Goal: Task Accomplishment & Management: Use online tool/utility

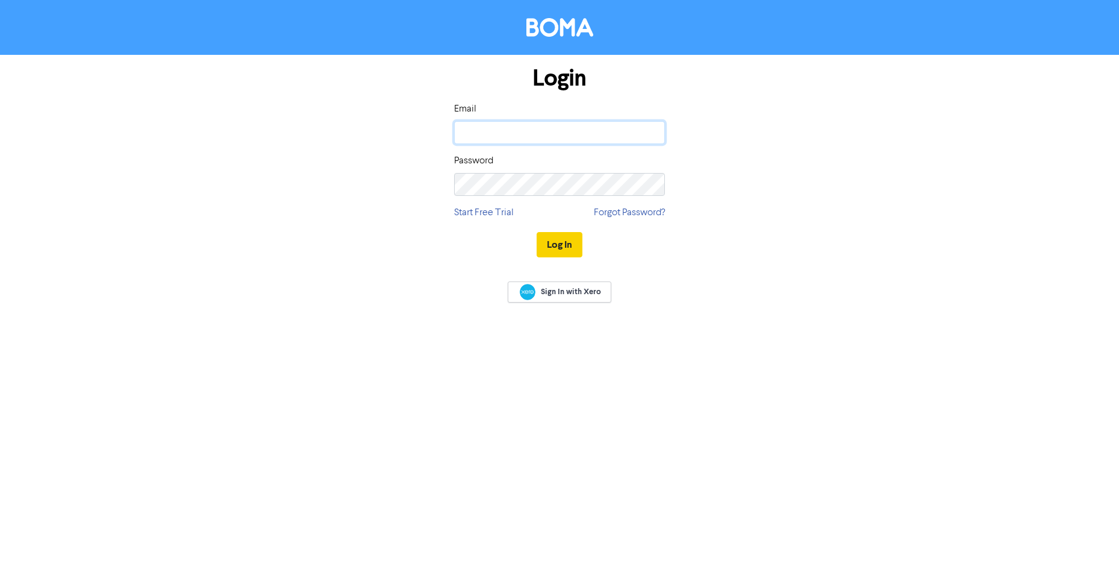
type input "[EMAIL_ADDRESS][DOMAIN_NAME]"
click at [572, 243] on button "Log In" at bounding box center [560, 244] width 46 height 25
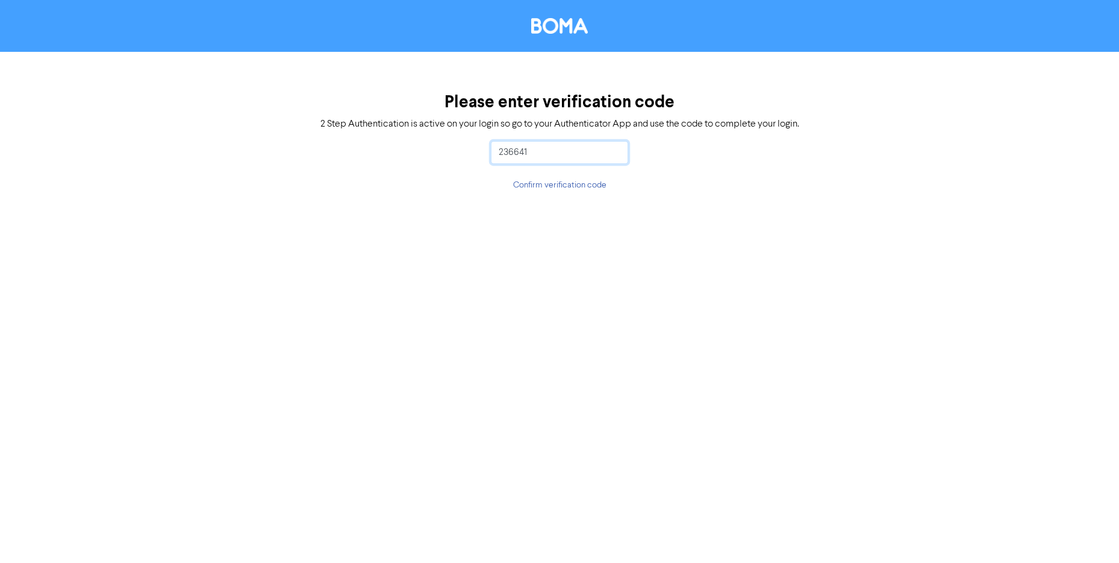
type input "236641"
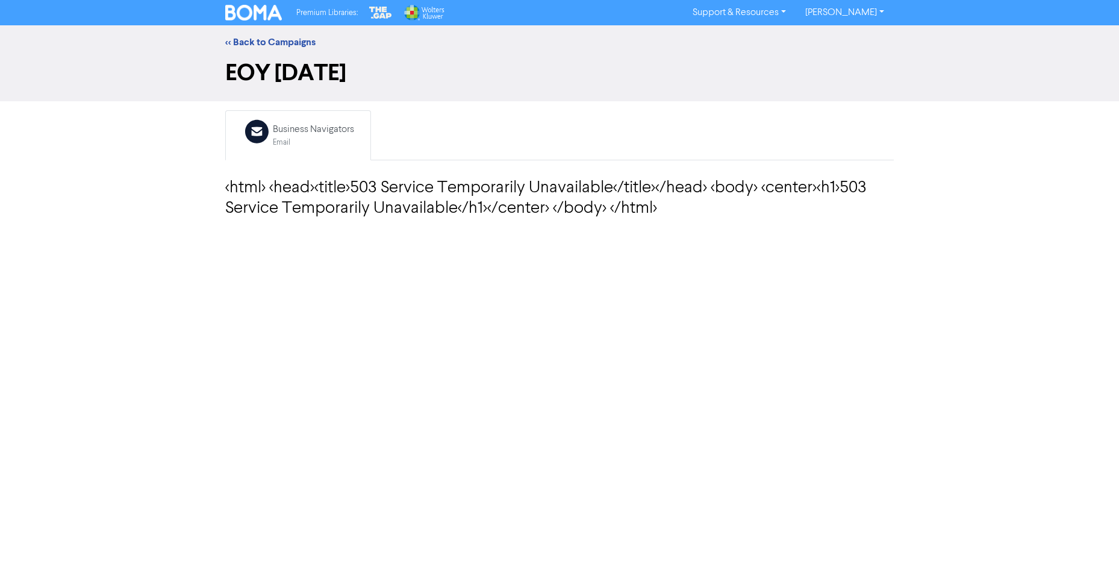
click at [260, 12] on img at bounding box center [253, 13] width 57 height 16
